Goal: Transaction & Acquisition: Purchase product/service

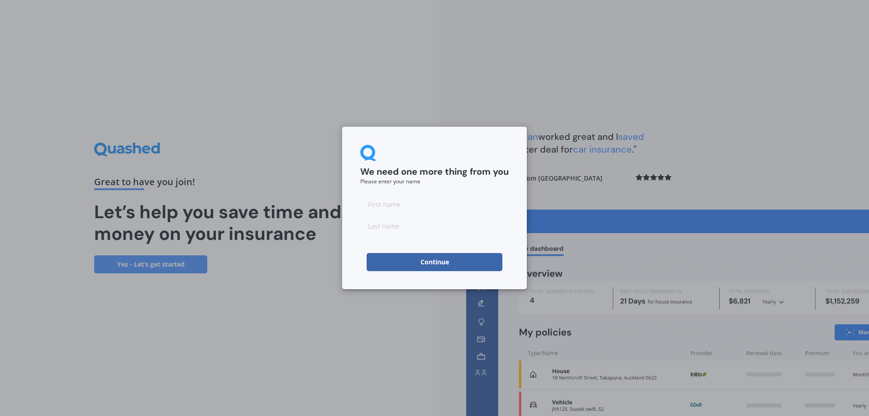
click at [378, 204] on input at bounding box center [434, 204] width 148 height 18
type input "Tom"
click at [397, 226] on input at bounding box center [434, 226] width 148 height 18
type input "T"
type input "Rietveld"
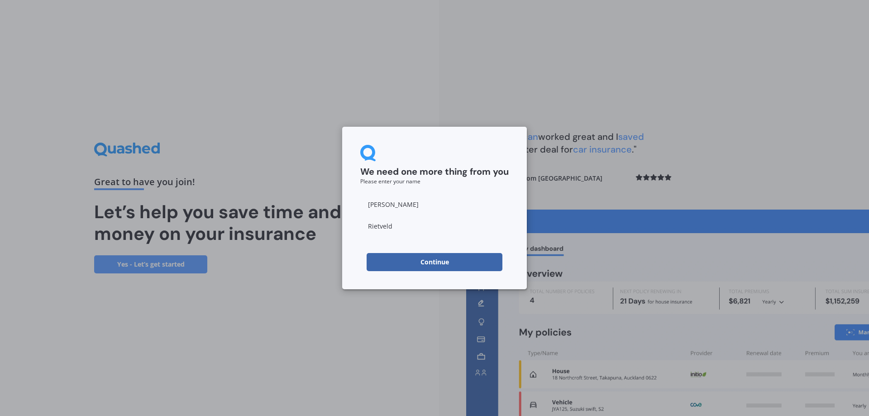
click at [431, 263] on button "Continue" at bounding box center [435, 262] width 136 height 18
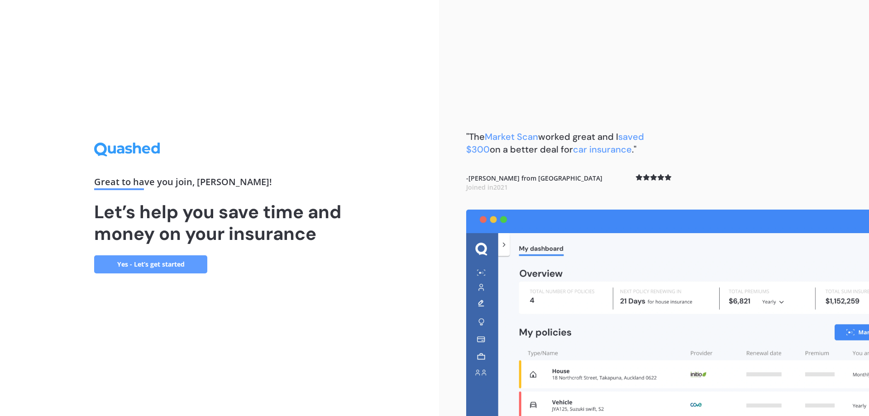
click at [158, 264] on link "Yes - Let’s get started" at bounding box center [150, 264] width 113 height 18
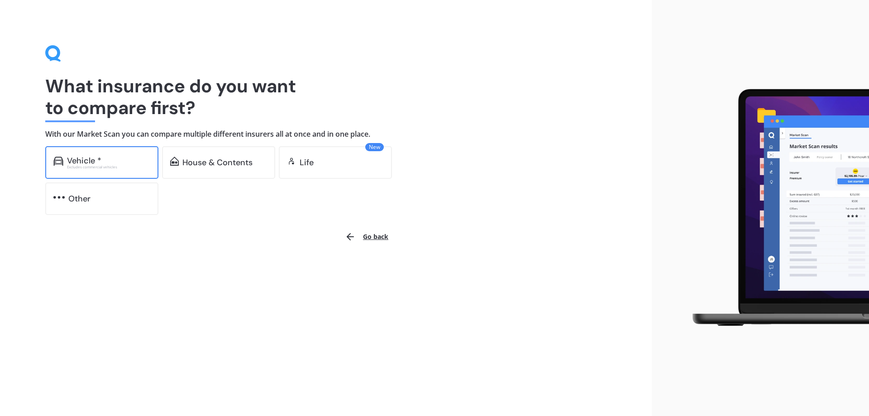
click at [89, 160] on div "Vehicle *" at bounding box center [84, 160] width 34 height 9
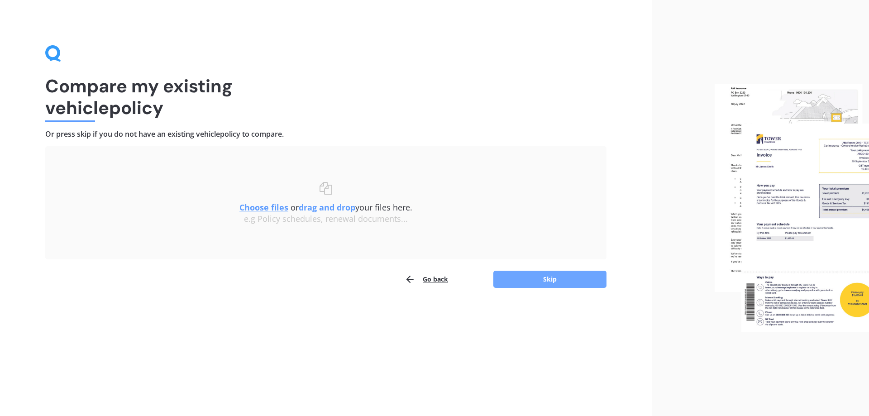
click at [558, 278] on button "Skip" at bounding box center [549, 279] width 113 height 17
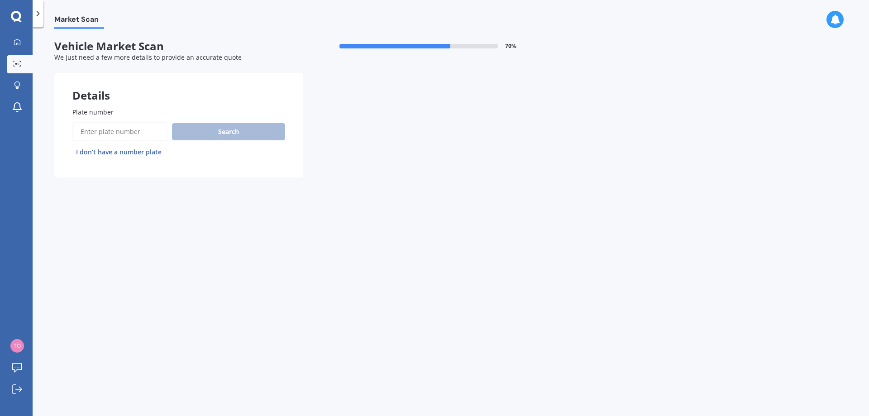
click at [130, 130] on input "Plate number" at bounding box center [120, 131] width 96 height 19
type input "hcf12"
click at [227, 130] on button "Search" at bounding box center [228, 131] width 113 height 17
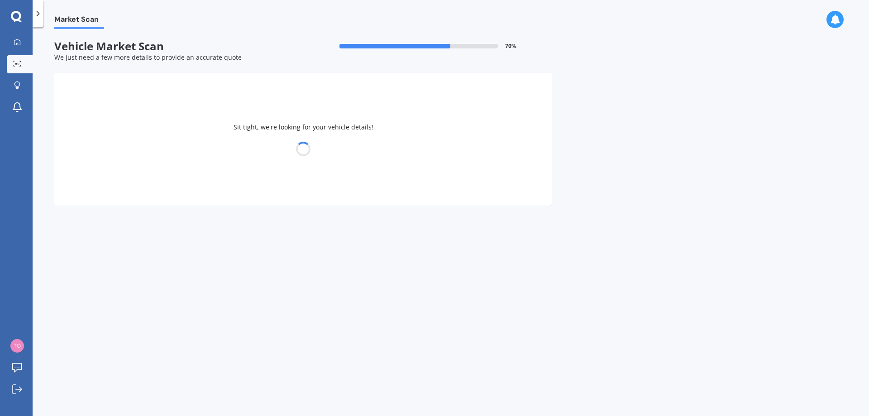
select select "FORD"
select select "RANGER"
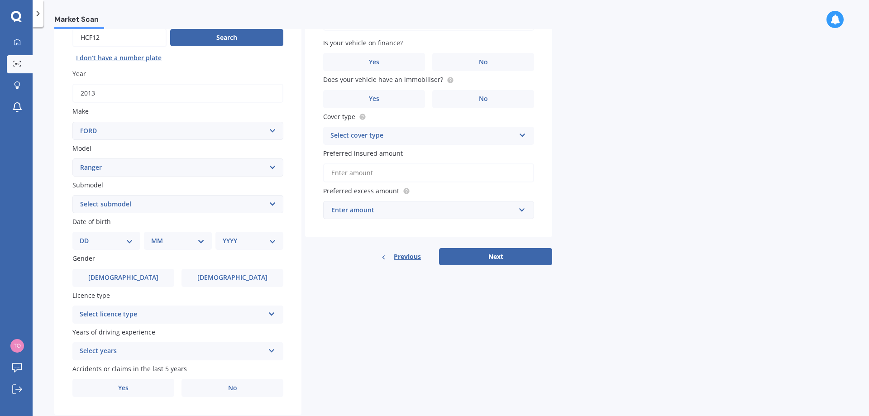
scroll to position [117, 0]
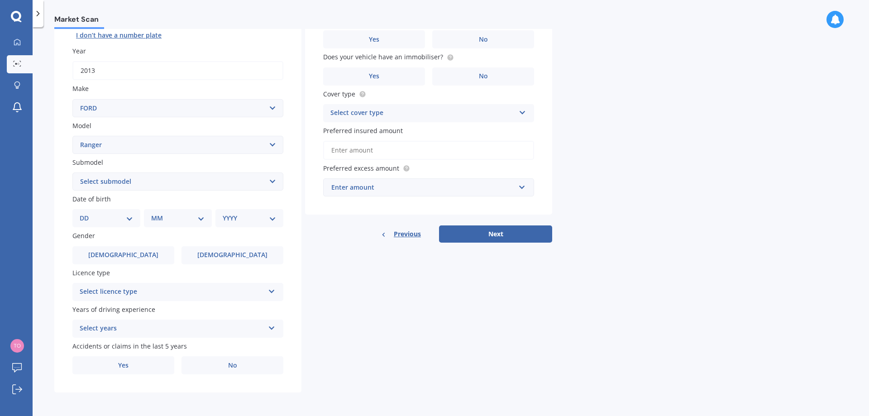
click at [128, 217] on select "DD 01 02 03 04 05 06 07 08 09 10 11 12 13 14 15 16 17 18 19 20 21 22 23 24 25 2…" at bounding box center [106, 218] width 53 height 10
select select "23"
click at [87, 213] on select "DD 01 02 03 04 05 06 07 08 09 10 11 12 13 14 15 16 17 18 19 20 21 22 23 24 25 2…" at bounding box center [106, 218] width 53 height 10
click at [200, 220] on select "MM 01 02 03 04 05 06 07 08 09 10 11 12" at bounding box center [180, 218] width 50 height 10
select select "11"
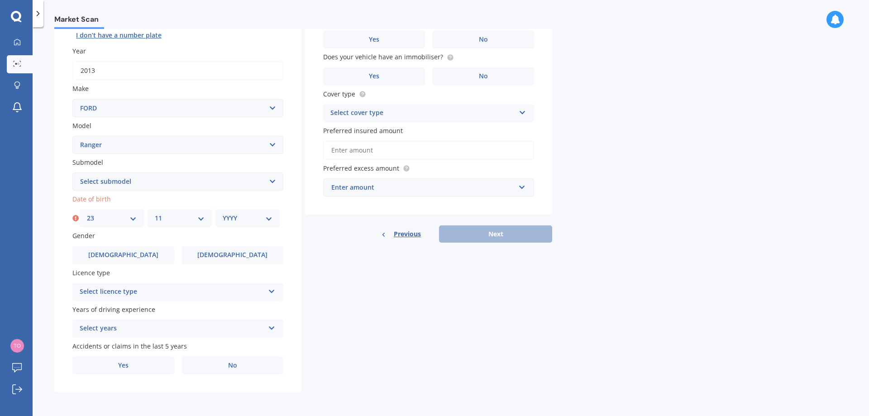
click at [155, 213] on select "MM 01 02 03 04 05 06 07 08 09 10 11 12" at bounding box center [180, 218] width 50 height 10
click at [271, 220] on select "YYYY 2025 2024 2023 2022 2021 2020 2019 2018 2017 2016 2015 2014 2013 2012 2011…" at bounding box center [248, 218] width 50 height 10
select select "1959"
click at [223, 213] on select "YYYY 2025 2024 2023 2022 2021 2020 2019 2018 2017 2016 2015 2014 2013 2012 2011…" at bounding box center [248, 218] width 50 height 10
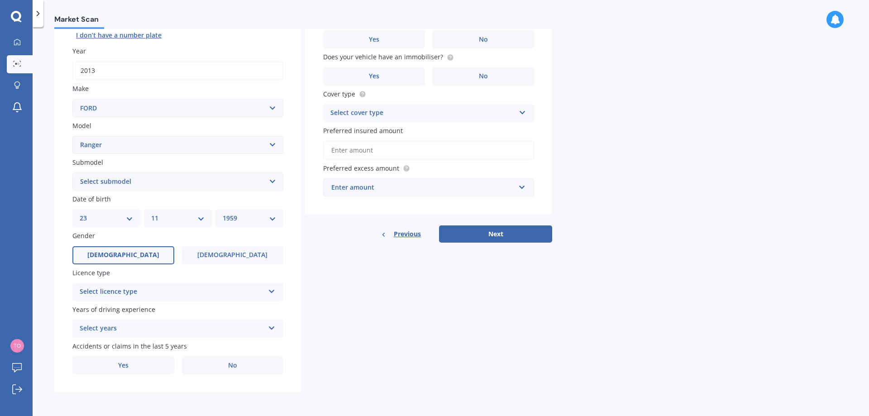
click at [147, 253] on label "Male" at bounding box center [123, 255] width 102 height 18
click at [0, 0] on input "Male" at bounding box center [0, 0] width 0 height 0
click at [270, 292] on icon at bounding box center [272, 290] width 8 height 6
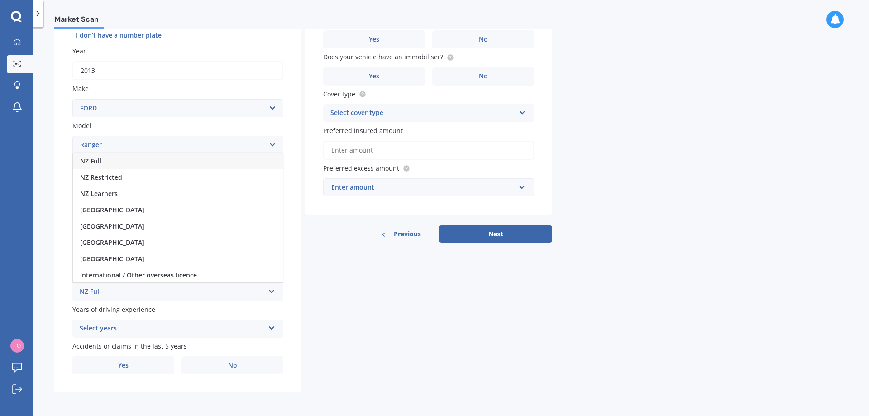
click at [184, 158] on div "NZ Full" at bounding box center [178, 161] width 210 height 16
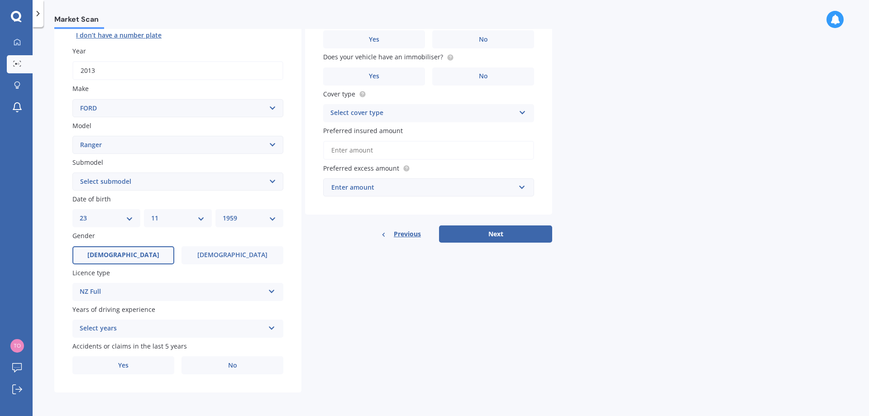
click at [272, 328] on icon at bounding box center [272, 326] width 8 height 6
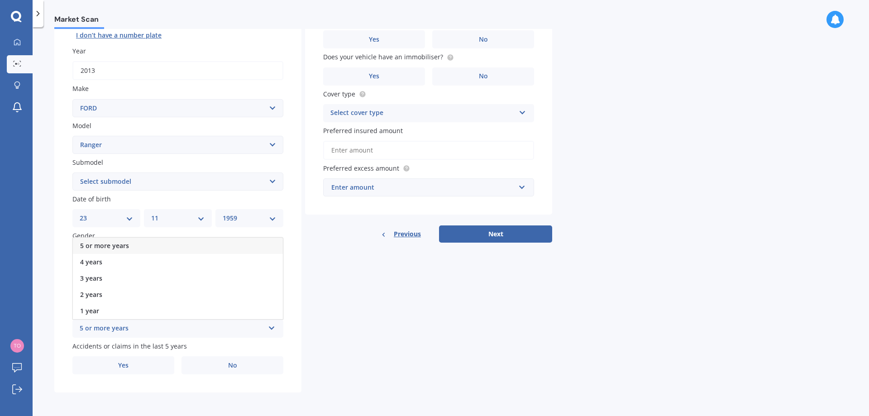
click at [124, 328] on div "5 or more years" at bounding box center [172, 328] width 185 height 11
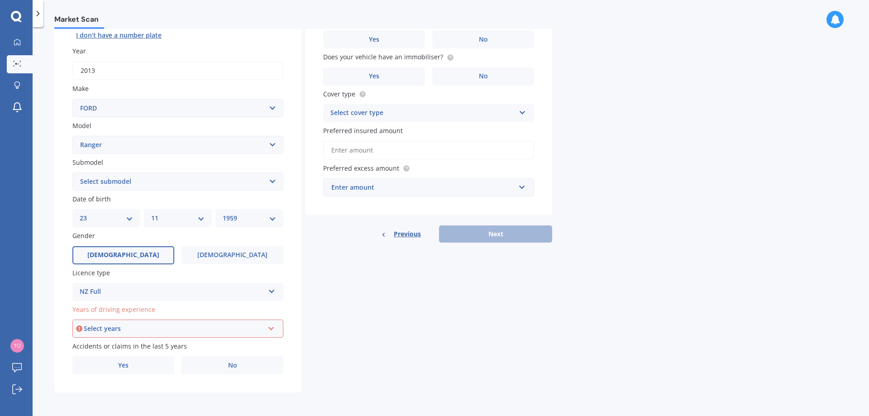
click at [271, 327] on icon at bounding box center [271, 327] width 8 height 6
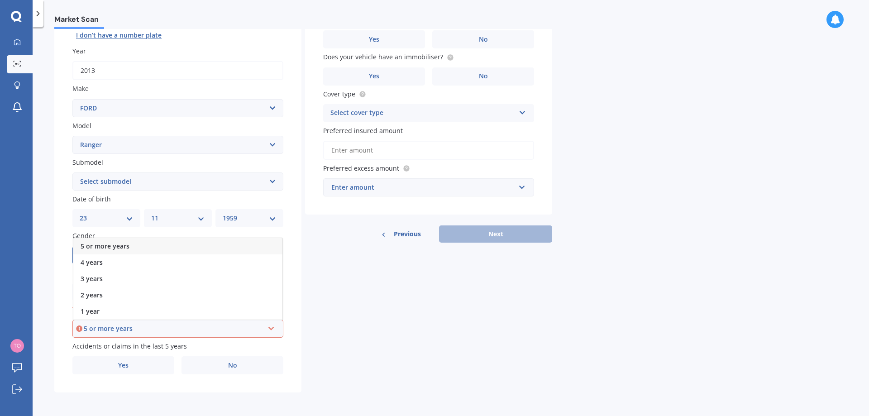
click at [111, 244] on span "5 or more years" at bounding box center [105, 246] width 49 height 9
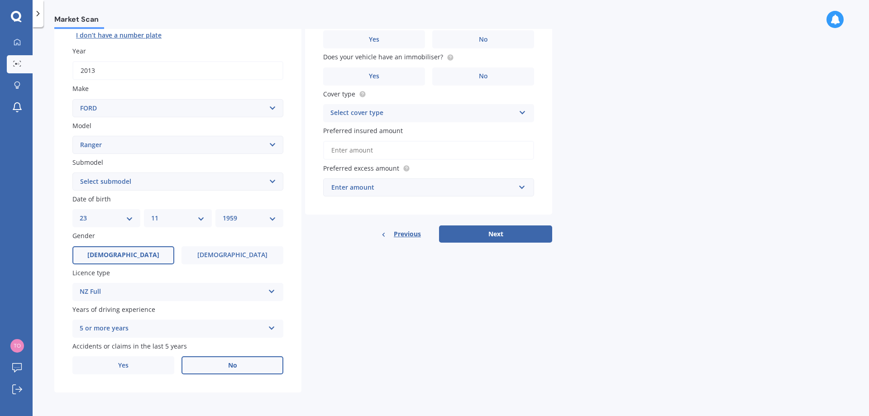
click at [219, 364] on label "No" at bounding box center [232, 365] width 102 height 18
click at [0, 0] on input "No" at bounding box center [0, 0] width 0 height 0
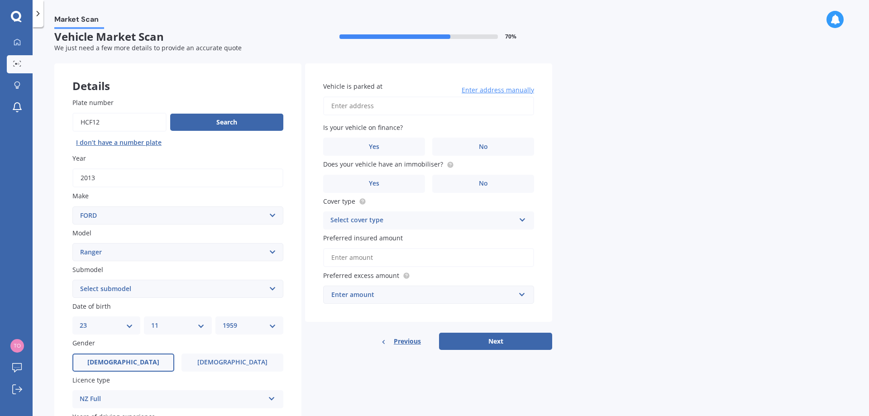
scroll to position [0, 0]
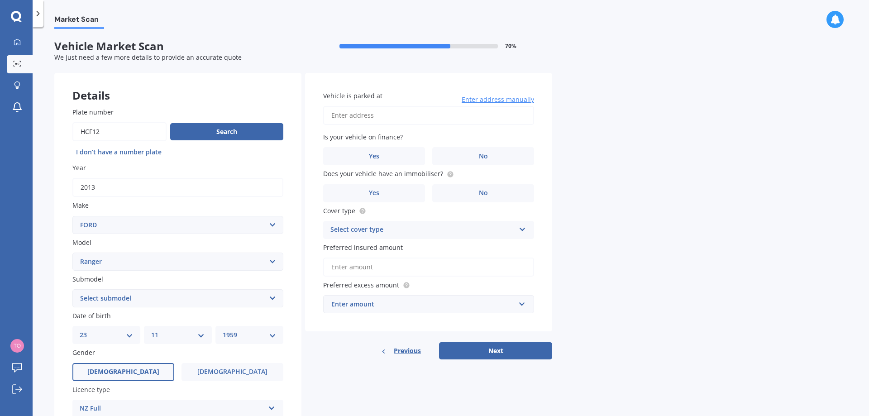
click at [384, 115] on input "Vehicle is parked at" at bounding box center [428, 115] width 211 height 19
type input "30 Coalstage Road, Kinmont Park 9076"
click at [497, 157] on label "No" at bounding box center [483, 156] width 102 height 18
click at [0, 0] on input "No" at bounding box center [0, 0] width 0 height 0
click at [481, 194] on span "No" at bounding box center [483, 193] width 9 height 8
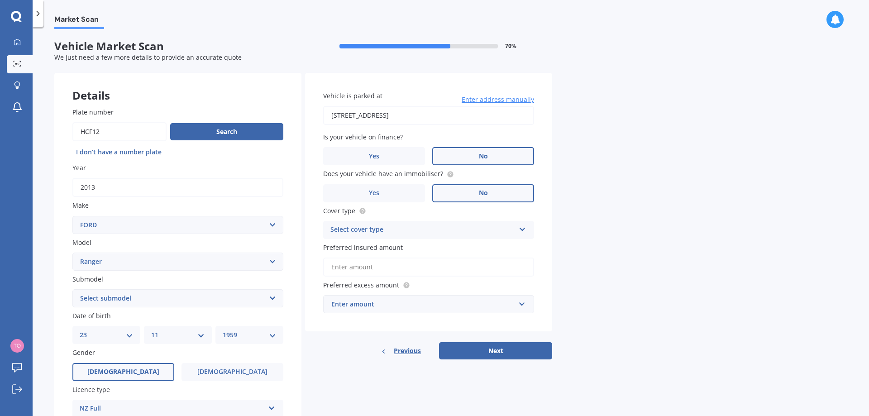
click at [0, 0] on input "No" at bounding box center [0, 0] width 0 height 0
click at [523, 227] on icon at bounding box center [523, 227] width 8 height 6
click at [518, 248] on div "Comprehensive" at bounding box center [429, 247] width 210 height 16
click at [402, 267] on input "Preferred insured amount" at bounding box center [428, 267] width 211 height 19
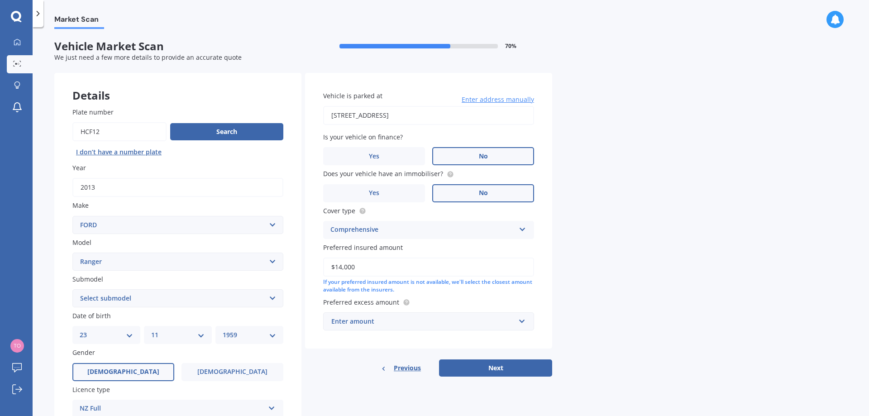
type input "$14,000"
click at [380, 321] on div "Enter amount" at bounding box center [423, 321] width 184 height 10
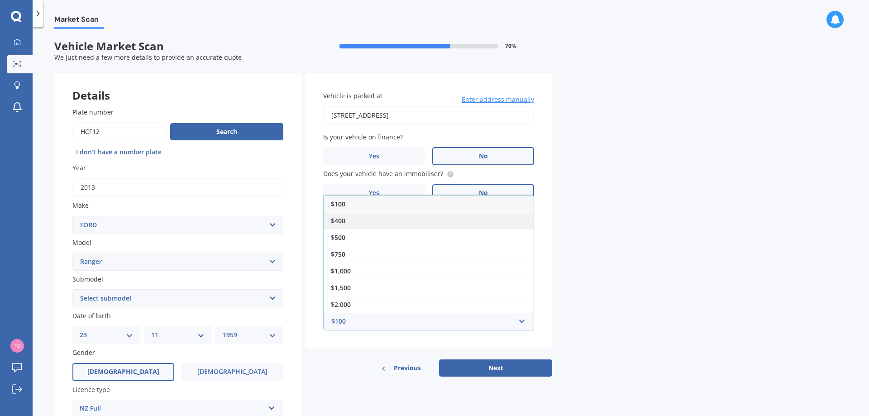
click at [354, 220] on div "$400" at bounding box center [429, 220] width 210 height 17
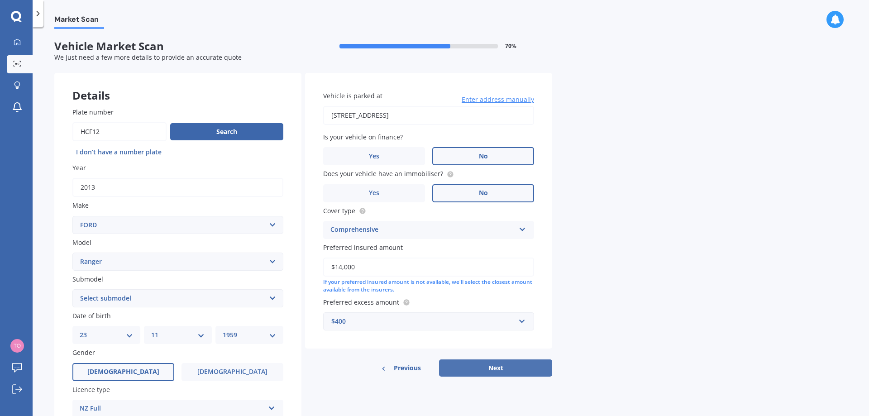
click at [491, 368] on button "Next" at bounding box center [495, 367] width 113 height 17
click at [274, 297] on select "Select submodel 4X2 3.2 Litre Turbo Diesel 4X2 XL 2.2 Litre Turbo Diesel 4X2 XL…" at bounding box center [177, 298] width 211 height 18
select select "4X2 XL 2.2 LITRE TURBO DIESEL"
click at [72, 289] on select "Select submodel 4X2 3.2 Litre Turbo Diesel 4X2 XL 2.2 Litre Turbo Diesel 4X2 XL…" at bounding box center [177, 298] width 211 height 18
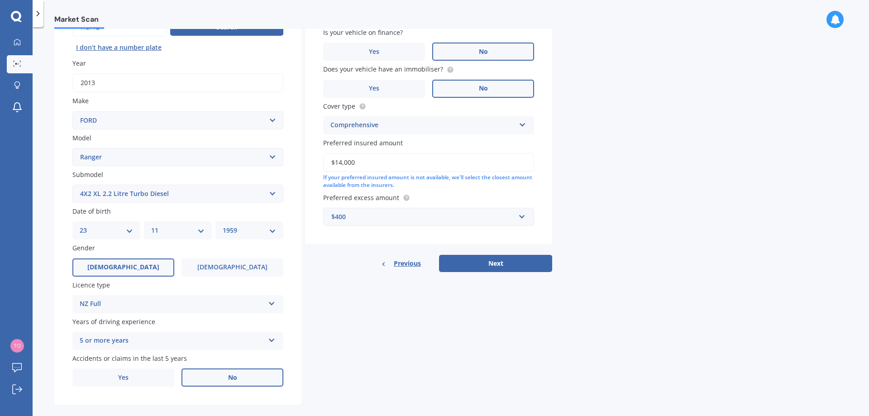
scroll to position [117, 0]
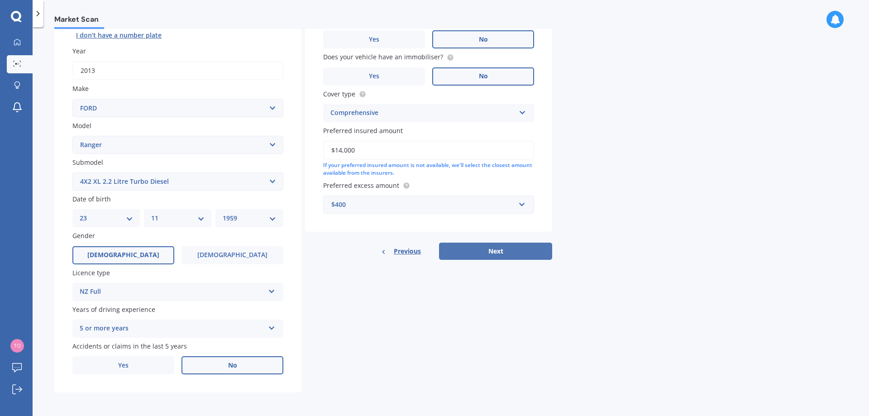
click at [508, 252] on button "Next" at bounding box center [495, 251] width 113 height 17
select select "23"
select select "11"
select select "1959"
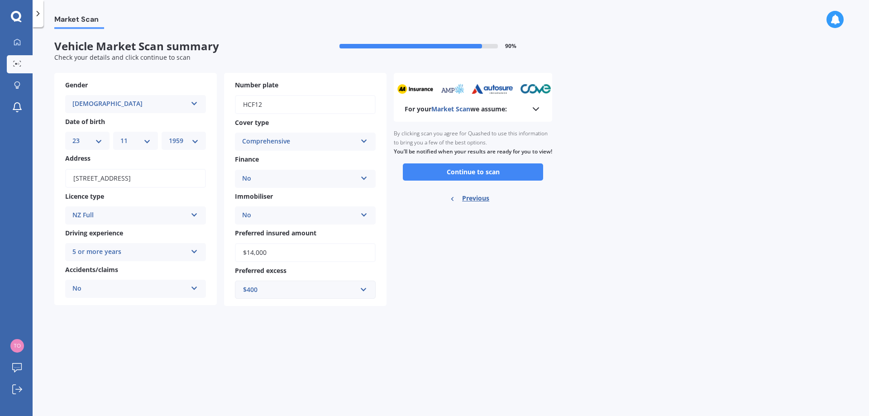
scroll to position [0, 0]
click at [478, 180] on button "Continue to scan" at bounding box center [473, 171] width 140 height 17
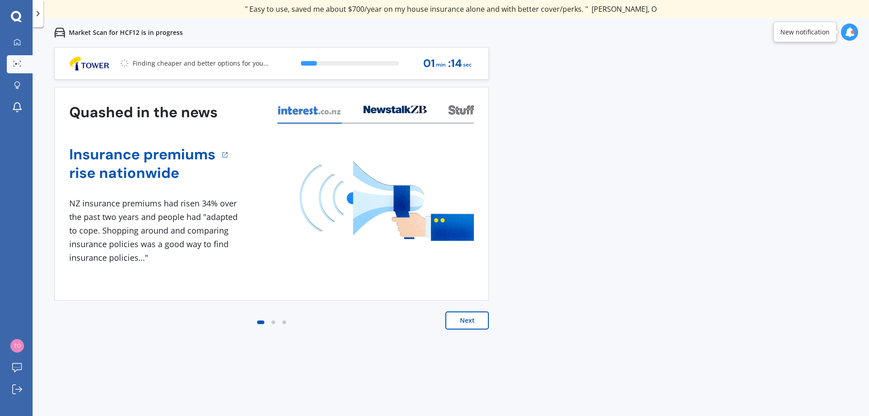
click at [467, 320] on button "Next" at bounding box center [466, 320] width 43 height 18
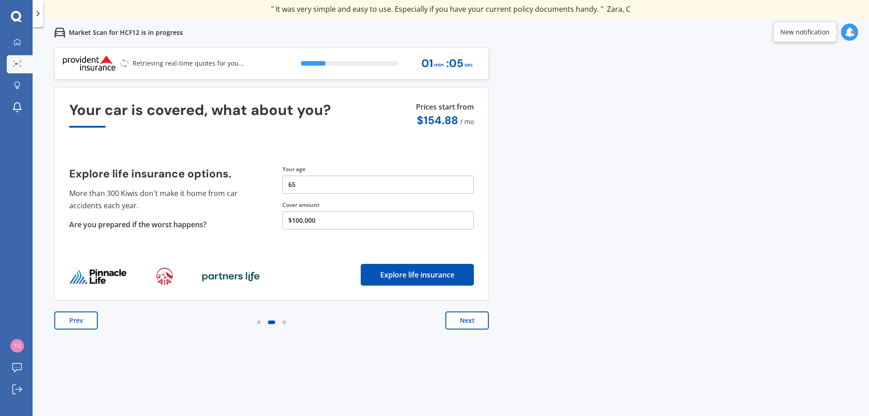
click at [468, 319] on button "Next" at bounding box center [466, 320] width 43 height 18
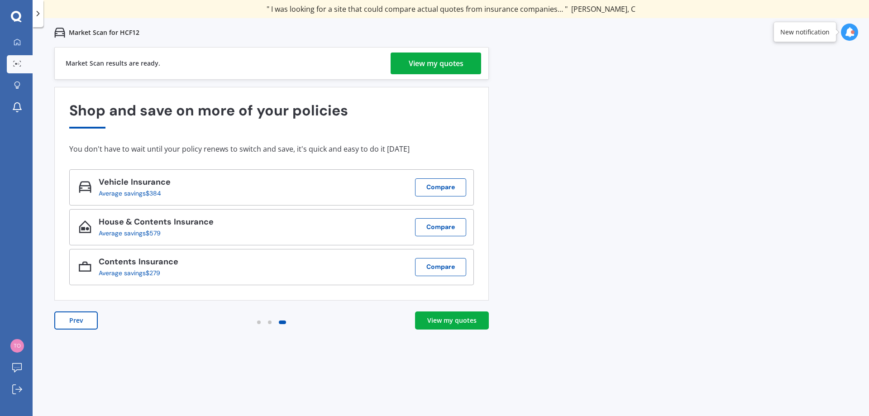
click at [461, 320] on div "View my quotes" at bounding box center [451, 320] width 49 height 9
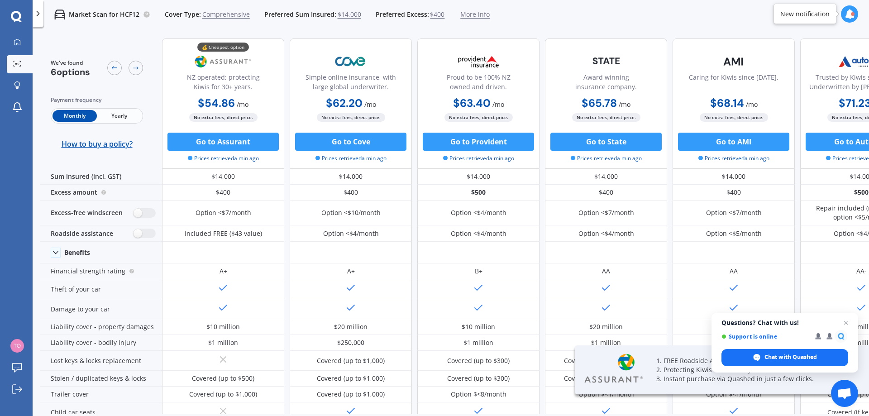
click at [117, 114] on span "Yearly" at bounding box center [119, 116] width 44 height 12
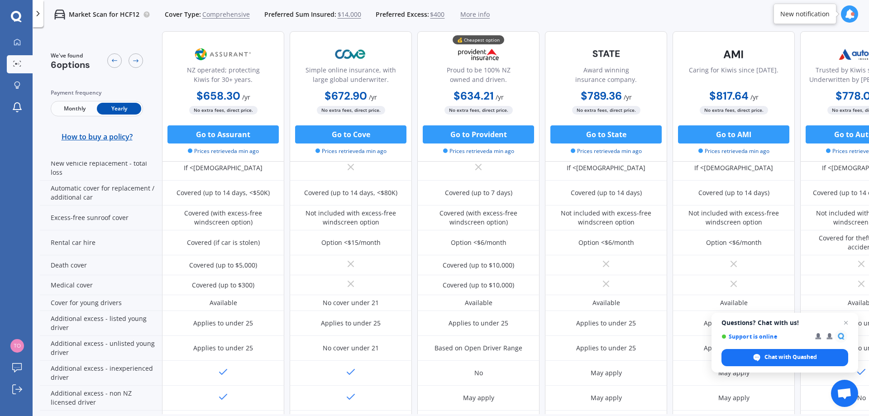
scroll to position [407, 0]
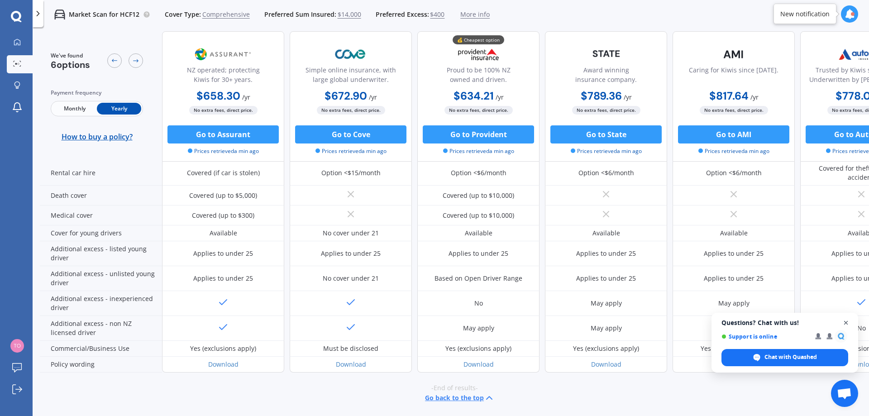
click at [846, 322] on span "Close chat" at bounding box center [846, 322] width 11 height 11
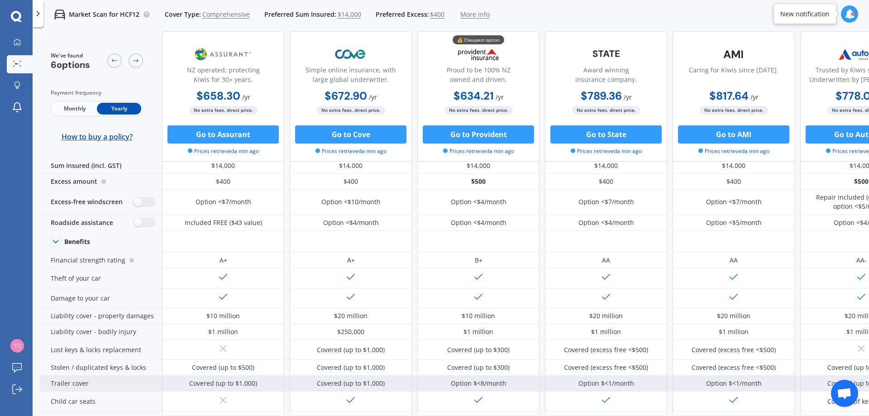
scroll to position [0, 0]
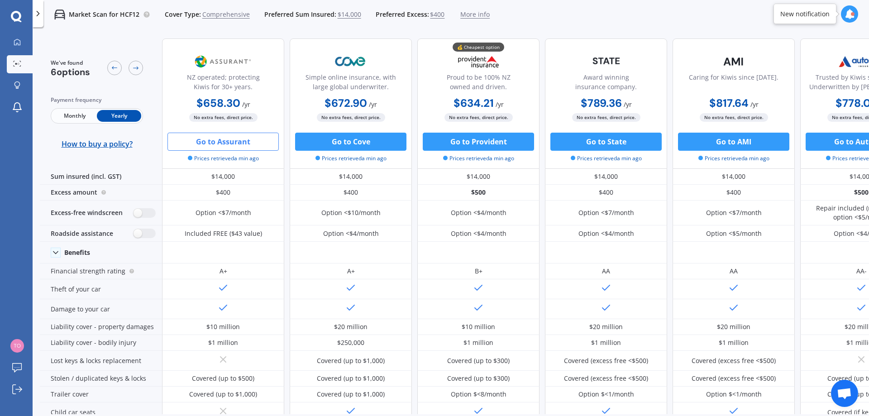
click at [229, 139] on button "Go to Assurant" at bounding box center [222, 142] width 111 height 18
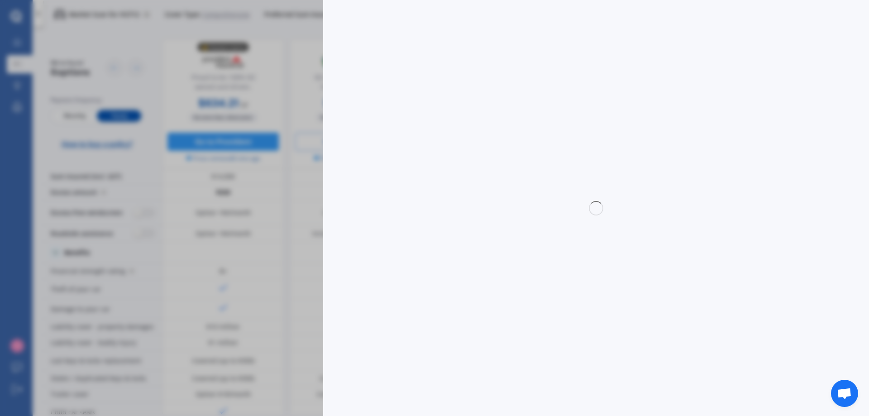
select select "full"
select select "0"
select select "Otago"
select select "FORD"
select select "RANGER"
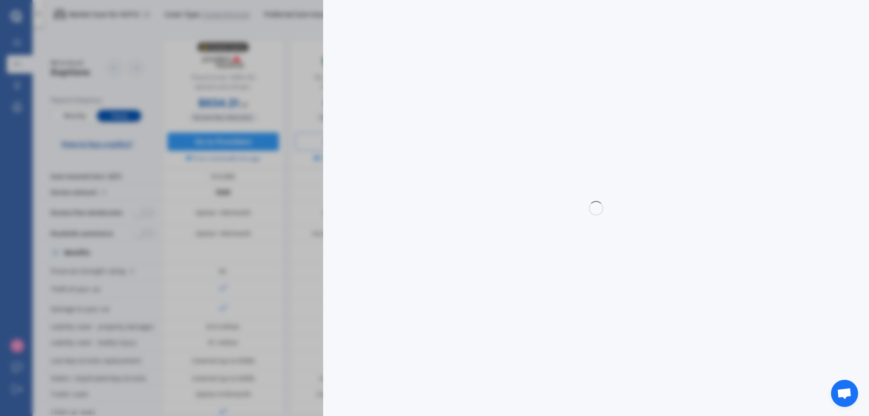
select select "4X2 XL 2.2 LITRE TURBO DIESEL"
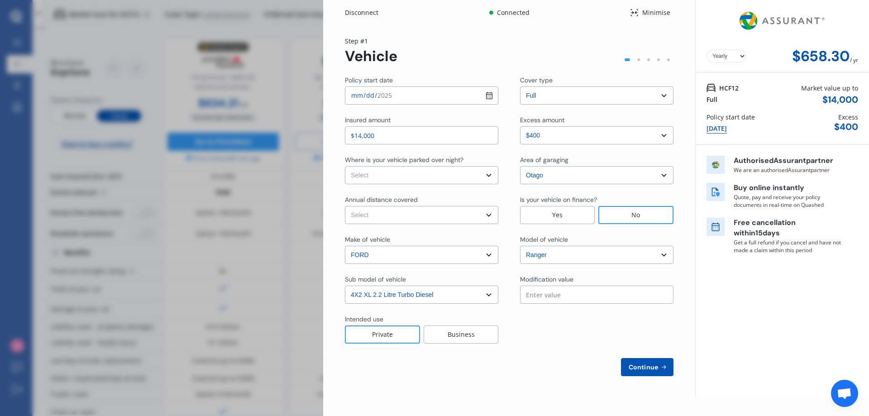
click at [644, 368] on span "Continue" at bounding box center [643, 366] width 33 height 7
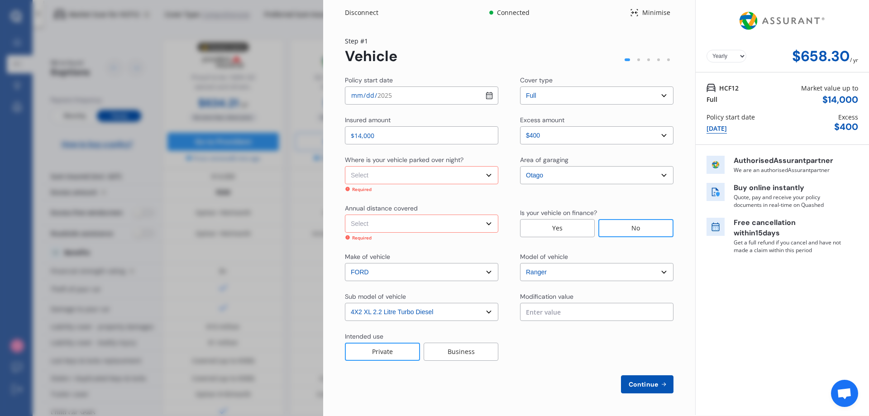
click at [491, 173] on select "Select In a garage On own property On street or road" at bounding box center [421, 175] width 153 height 18
select select "On own property"
click at [345, 166] on select "Select In a garage On own property On street or road" at bounding box center [421, 175] width 153 height 18
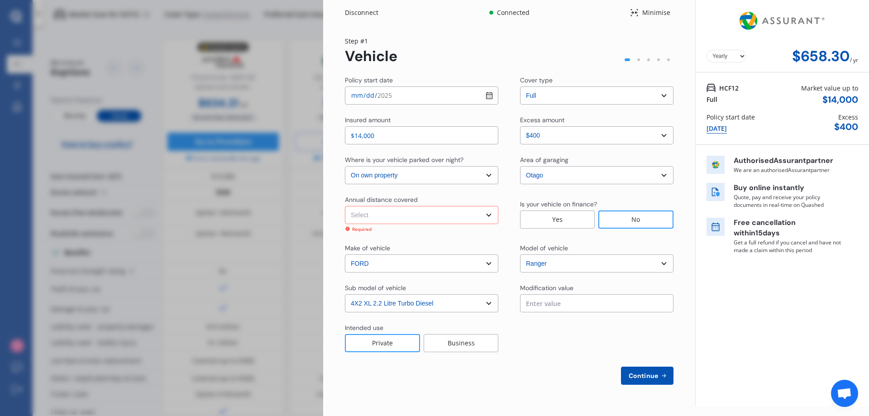
click at [490, 215] on select "Select Low (less than 15,000km per year) Average (15,000-30,000km per year) Hig…" at bounding box center [421, 215] width 153 height 18
select select "15000"
click at [345, 206] on select "Select Low (less than 15,000km per year) Average (15,000-30,000km per year) Hig…" at bounding box center [421, 215] width 153 height 18
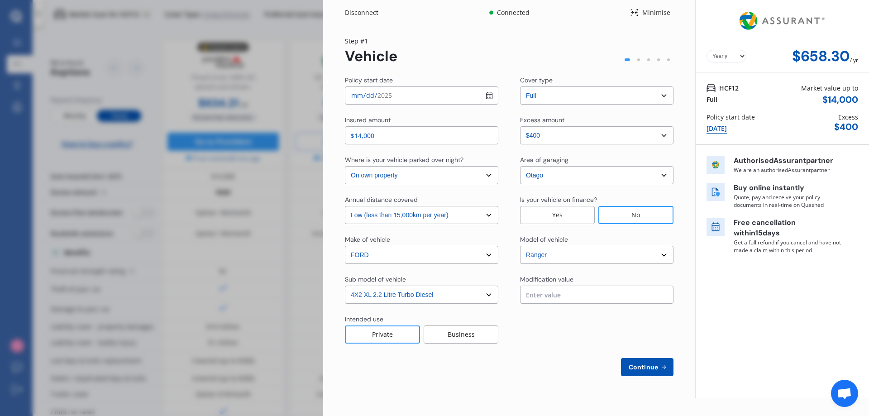
click at [647, 368] on span "Continue" at bounding box center [643, 366] width 33 height 7
select select "Mr"
select select "23"
select select "11"
select select "1959"
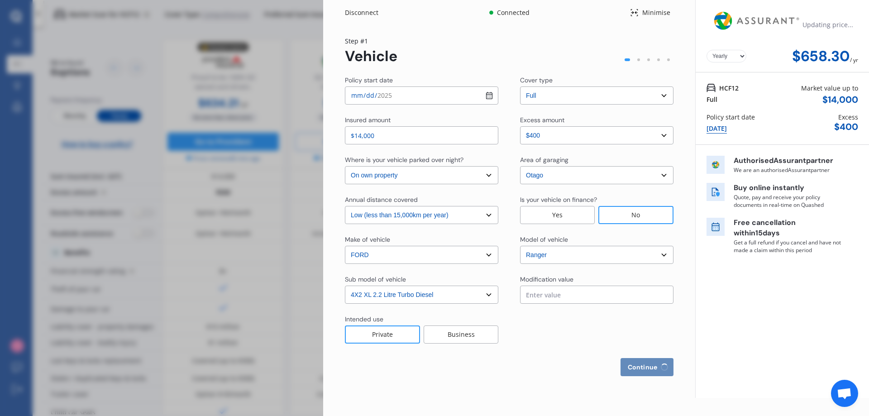
select select "full"
select select "more than 4 years"
select select "New Zealand"
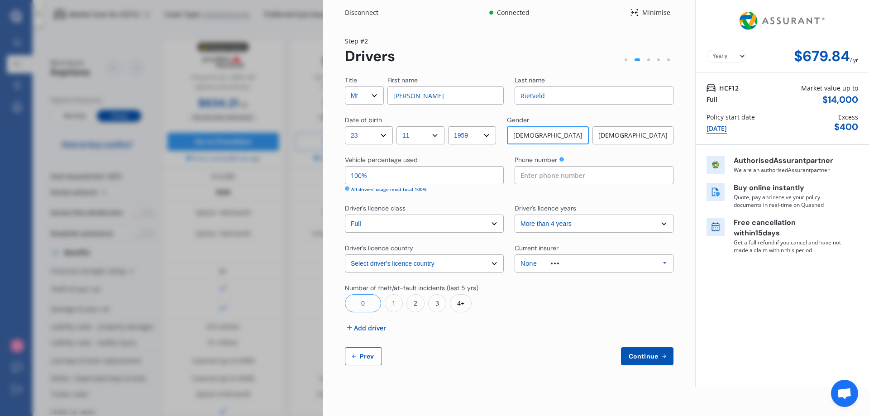
click at [666, 263] on icon at bounding box center [665, 263] width 14 height 17
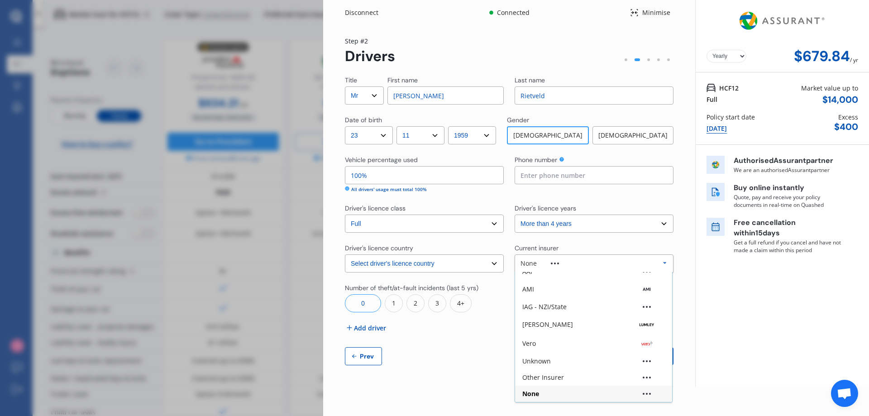
click at [484, 381] on div "Yearly Monthly $679.84 / yr Step # 2 Drivers Title Select Mr Mrs Miss Ms Dr Fir…" at bounding box center [509, 206] width 372 height 362
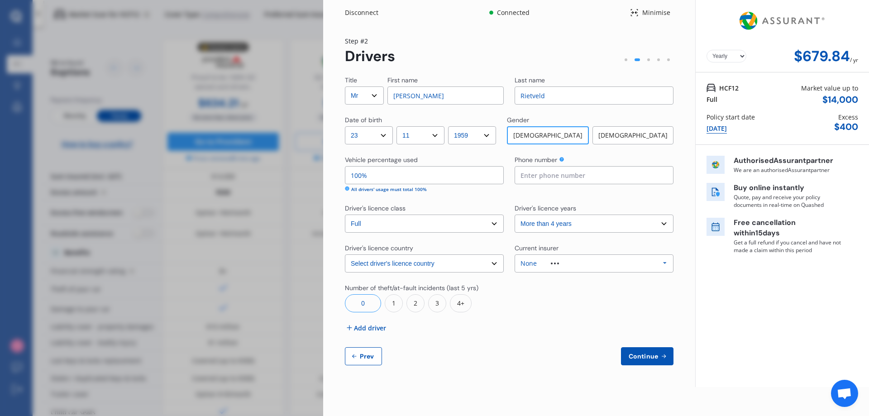
click at [592, 176] on input at bounding box center [594, 175] width 159 height 18
type input "0274355414"
click at [575, 316] on div "Title Select Mr Mrs Miss Ms Dr First name Tom Last name Rietveld Date of birth …" at bounding box center [509, 221] width 329 height 290
click at [640, 355] on span "Continue" at bounding box center [643, 356] width 33 height 7
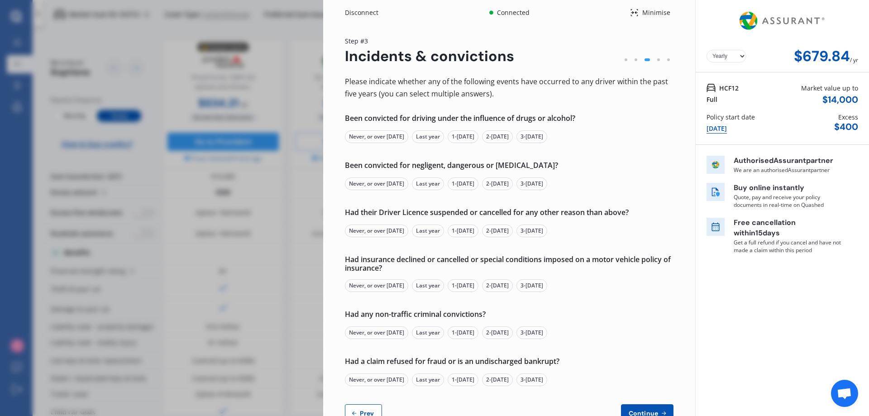
click at [382, 136] on div "Never, or over 5 yrs ago" at bounding box center [376, 136] width 63 height 13
click at [381, 184] on div "Never, or over 5 yrs ago" at bounding box center [376, 183] width 63 height 13
click at [384, 228] on div "Never, or over 5 yrs ago" at bounding box center [376, 230] width 63 height 13
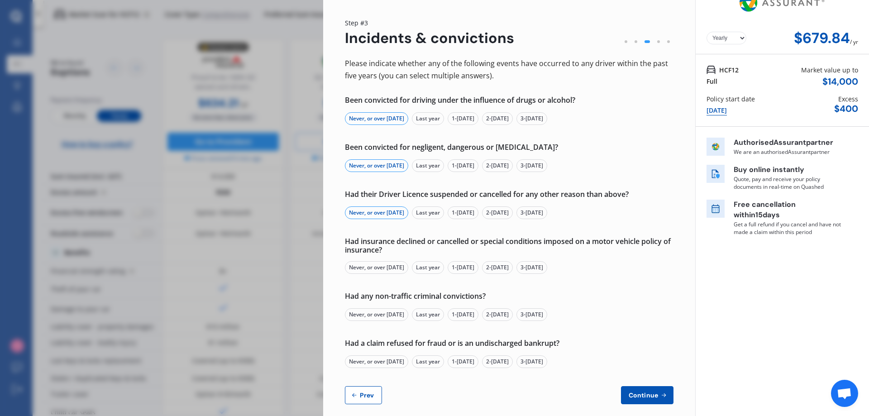
scroll to position [28, 0]
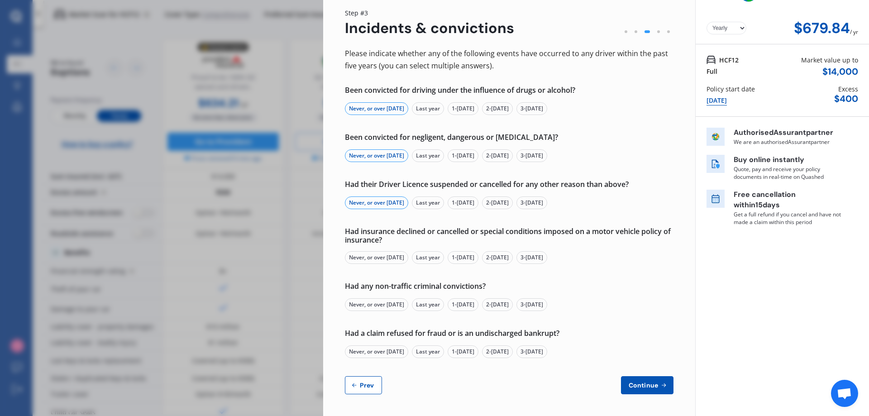
click at [386, 257] on div "Never, or over 5 yrs ago" at bounding box center [376, 257] width 63 height 13
click at [391, 303] on div "Never, or over 5 yrs ago" at bounding box center [376, 304] width 63 height 13
click at [393, 351] on div "Never, or over 5 yrs ago" at bounding box center [376, 351] width 63 height 13
click at [640, 384] on span "Continue" at bounding box center [643, 385] width 33 height 7
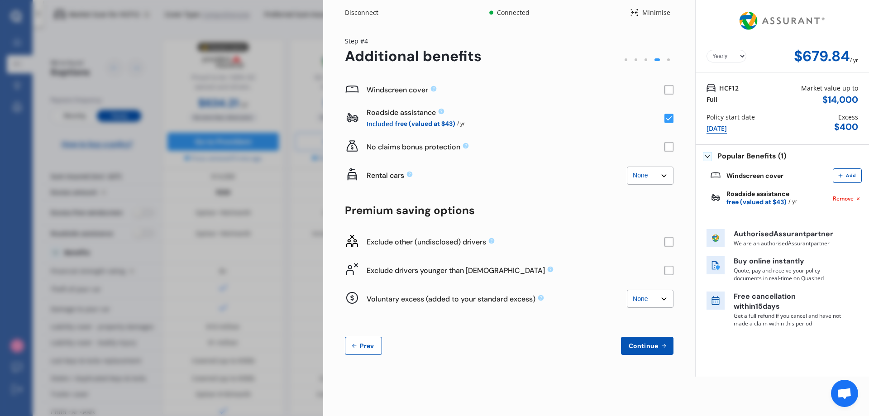
click at [667, 90] on rect at bounding box center [668, 90] width 9 height 9
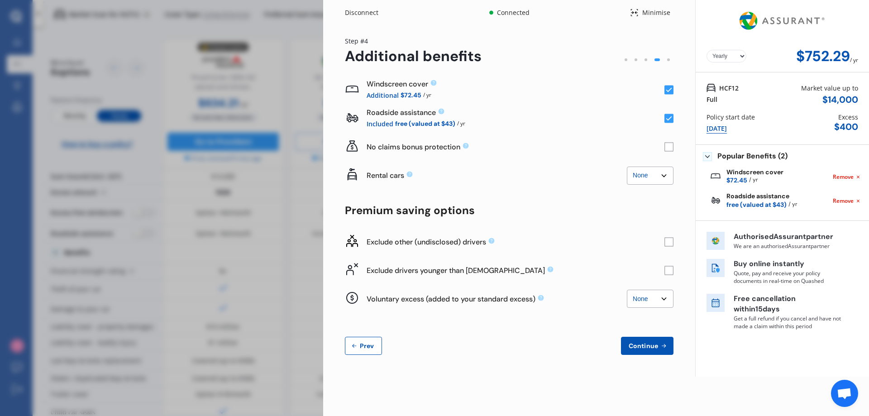
click at [845, 199] on span "Remove" at bounding box center [843, 201] width 21 height 8
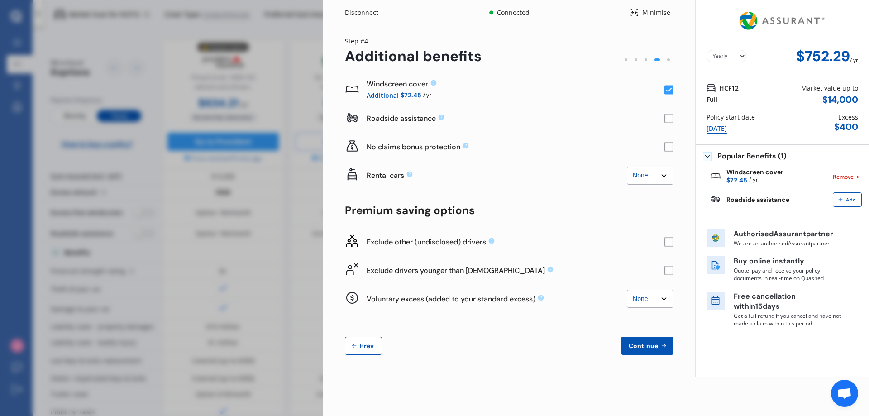
click at [668, 117] on rect at bounding box center [668, 118] width 9 height 9
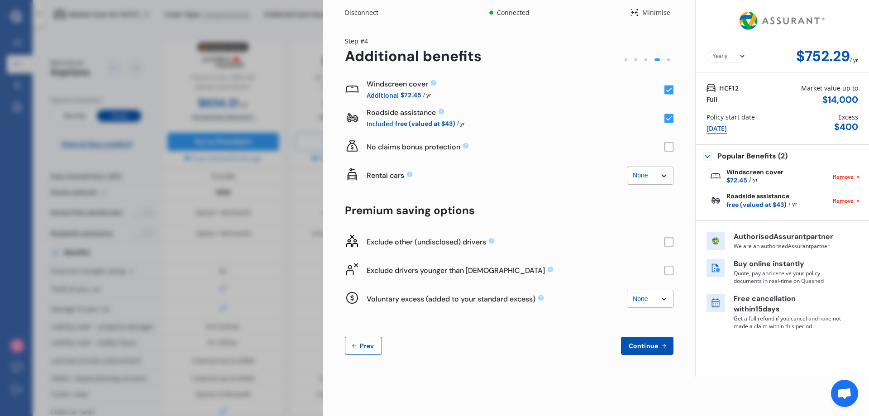
click at [650, 344] on span "Continue" at bounding box center [643, 345] width 33 height 7
